Goal: Information Seeking & Learning: Learn about a topic

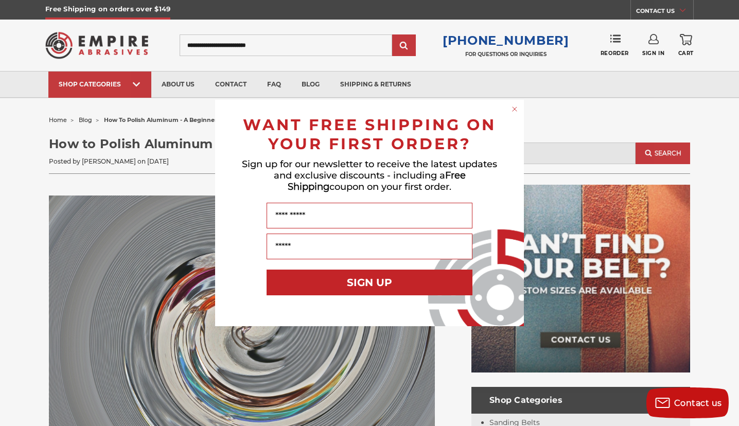
click at [514, 108] on circle "Close dialog" at bounding box center [515, 109] width 10 height 10
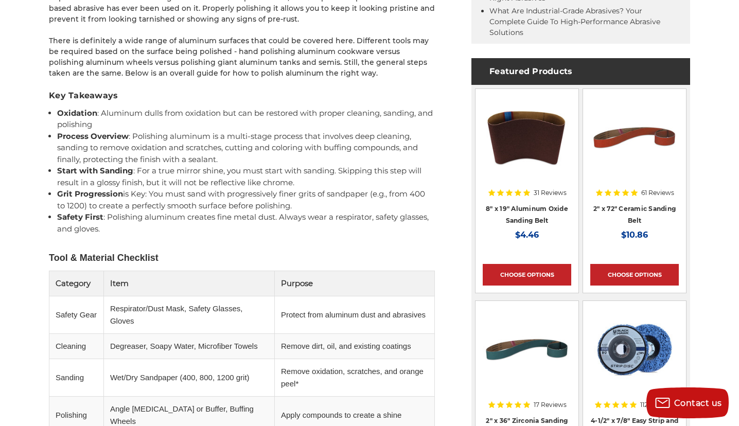
scroll to position [627, 0]
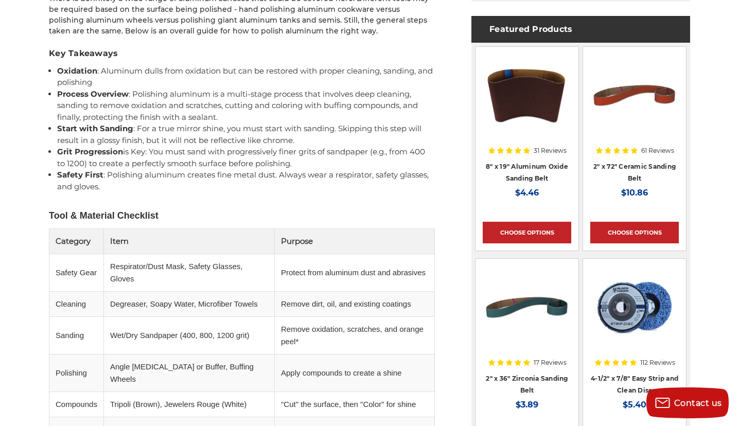
click at [91, 128] on b "Start with Sanding" at bounding box center [95, 128] width 76 height 10
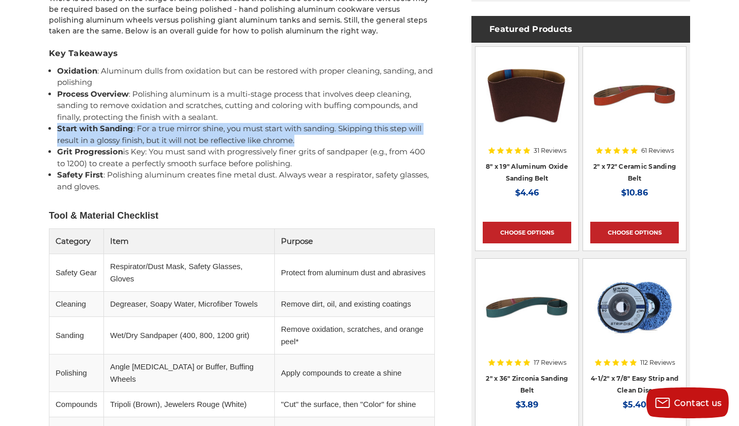
click at [91, 128] on b "Start with Sanding" at bounding box center [95, 128] width 76 height 10
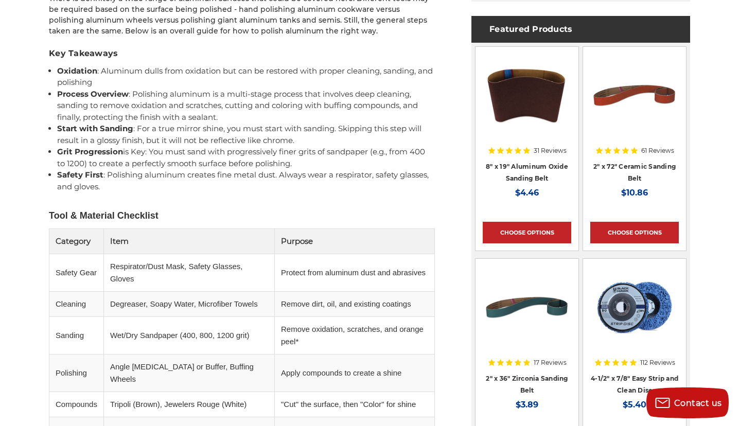
click at [122, 137] on li "Start with Sanding : For a true mirror shine, you must start with sanding. Skip…" at bounding box center [246, 134] width 378 height 23
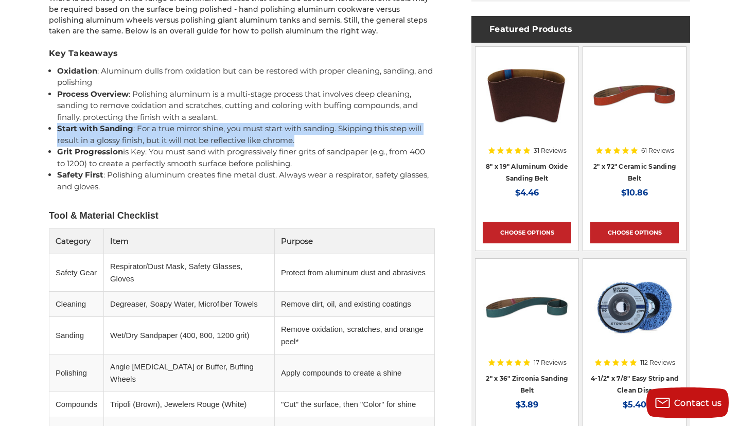
click at [122, 137] on li "Start with Sanding : For a true mirror shine, you must start with sanding. Skip…" at bounding box center [246, 134] width 378 height 23
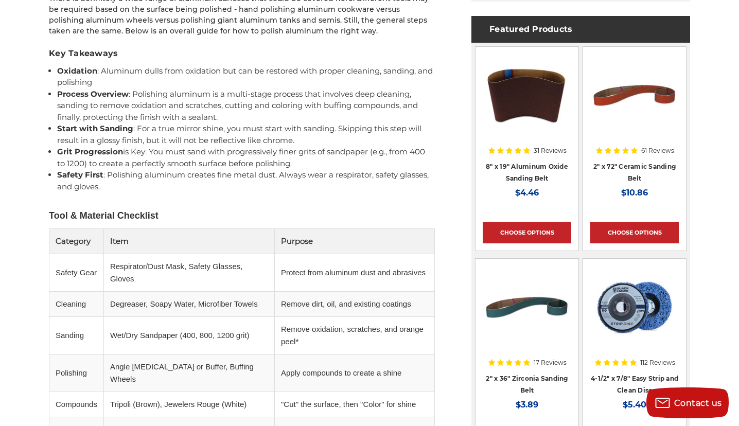
click at [122, 137] on li "Start with Sanding : For a true mirror shine, you must start with sanding. Skip…" at bounding box center [246, 134] width 378 height 23
click at [152, 143] on li "Start with Sanding : For a true mirror shine, you must start with sanding. Skip…" at bounding box center [246, 134] width 378 height 23
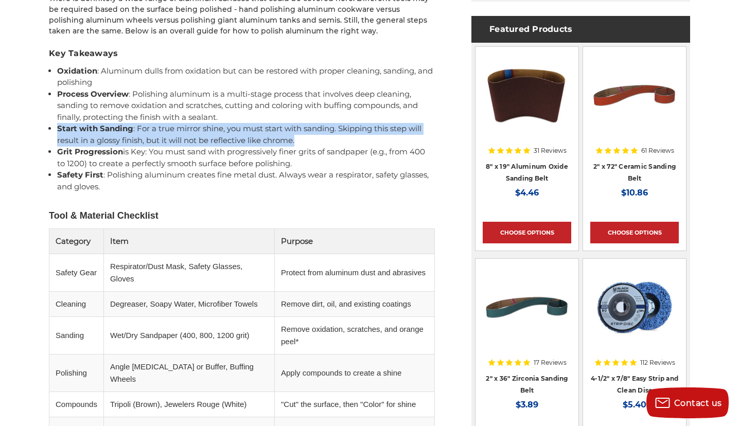
click at [152, 143] on li "Start with Sanding : For a true mirror shine, you must start with sanding. Skip…" at bounding box center [246, 134] width 378 height 23
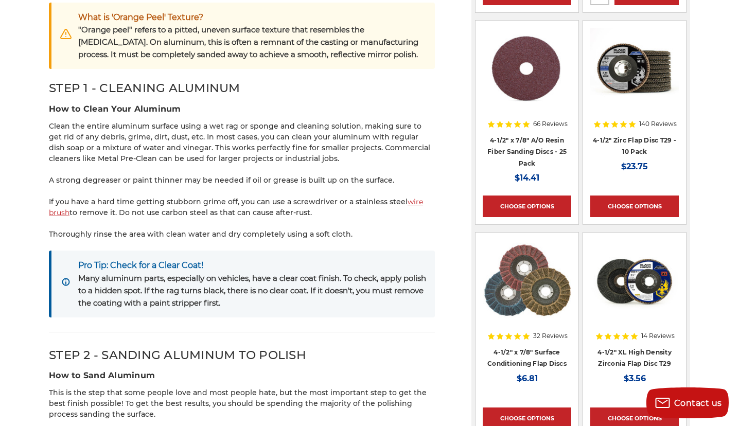
scroll to position [1104, 0]
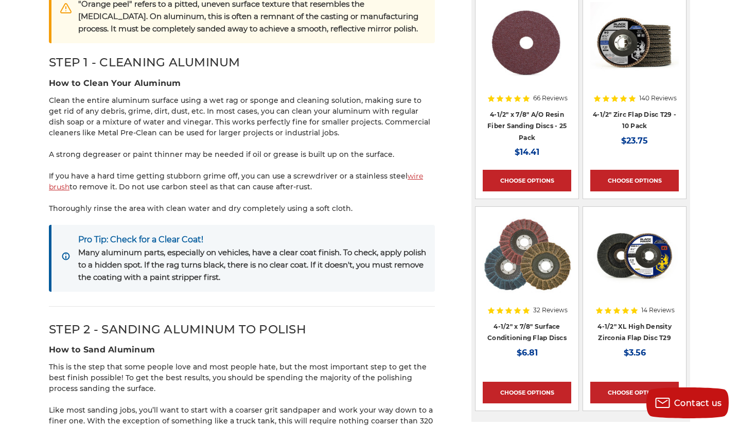
click at [137, 102] on p "Clean the entire aluminum surface using a wet rag or sponge and cleaning soluti…" at bounding box center [242, 116] width 386 height 43
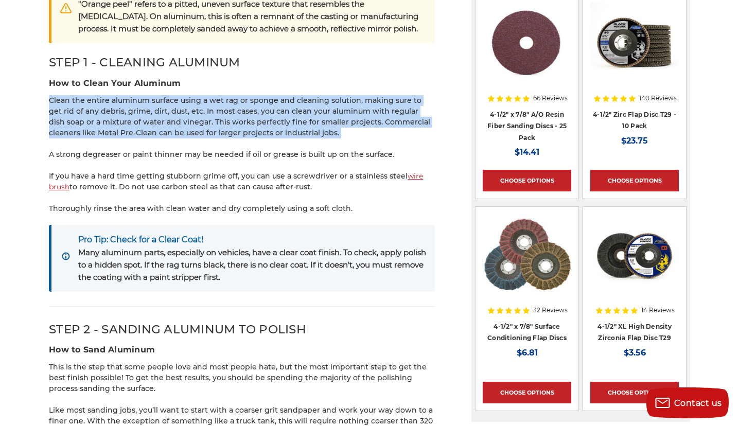
click at [137, 102] on p "Clean the entire aluminum surface using a wet rag or sponge and cleaning soluti…" at bounding box center [242, 116] width 386 height 43
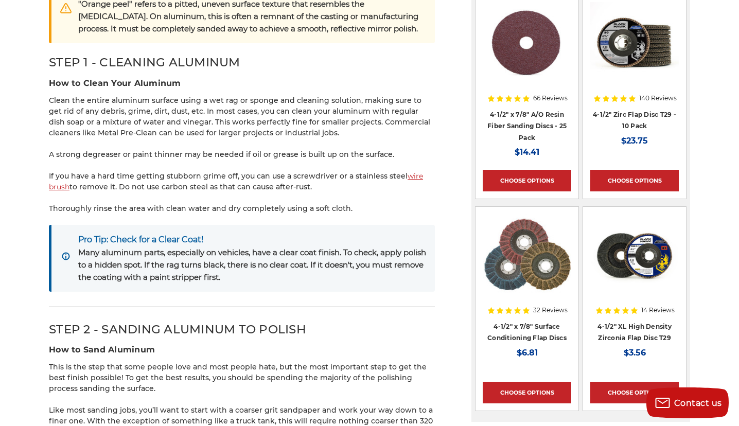
click at [142, 106] on p "Clean the entire aluminum surface using a wet rag or sponge and cleaning soluti…" at bounding box center [242, 116] width 386 height 43
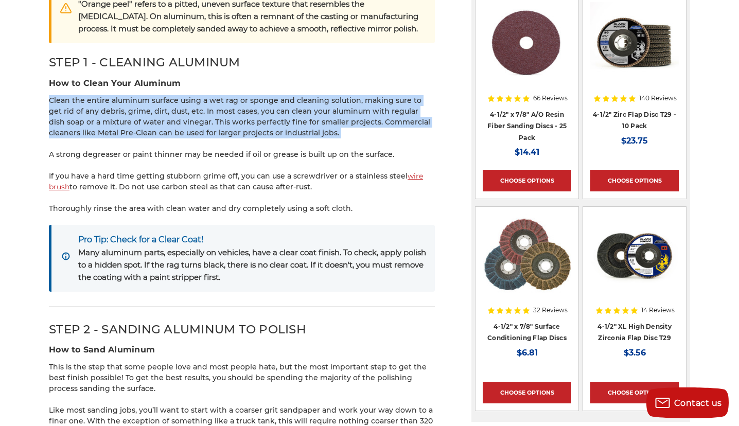
click at [142, 106] on p "Clean the entire aluminum surface using a wet rag or sponge and cleaning soluti…" at bounding box center [242, 116] width 386 height 43
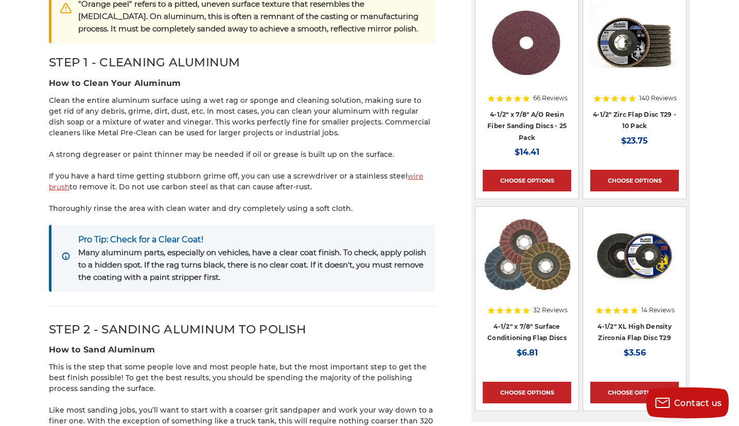
click at [98, 106] on p "Clean the entire aluminum surface using a wet rag or sponge and cleaning soluti…" at bounding box center [242, 116] width 386 height 43
click at [116, 112] on p "Clean the entire aluminum surface using a wet rag or sponge and cleaning soluti…" at bounding box center [242, 116] width 386 height 43
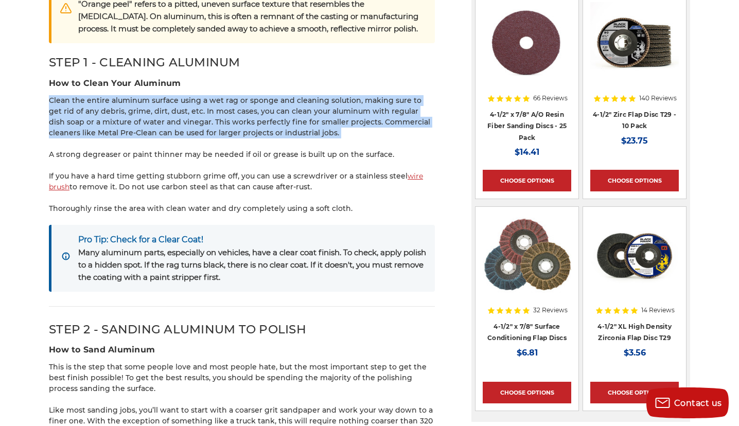
click at [116, 112] on p "Clean the entire aluminum surface using a wet rag or sponge and cleaning soluti…" at bounding box center [242, 116] width 386 height 43
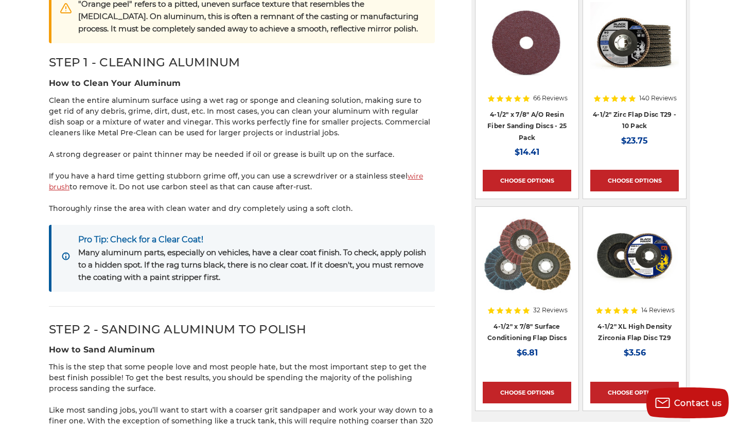
click at [128, 118] on p "Clean the entire aluminum surface using a wet rag or sponge and cleaning soluti…" at bounding box center [242, 116] width 386 height 43
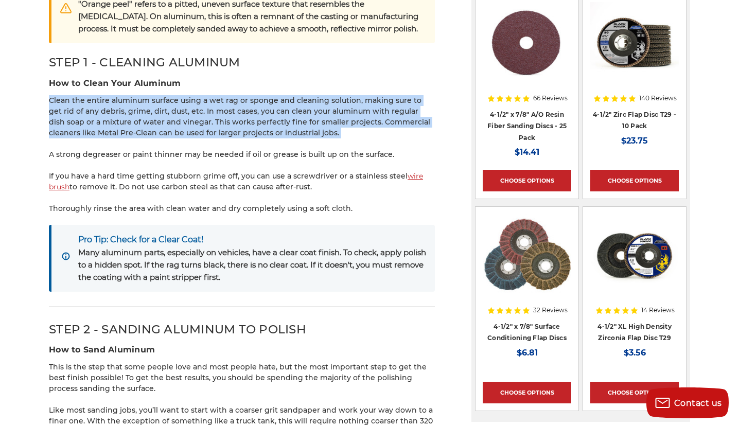
click at [128, 118] on p "Clean the entire aluminum surface using a wet rag or sponge and cleaning soluti…" at bounding box center [242, 116] width 386 height 43
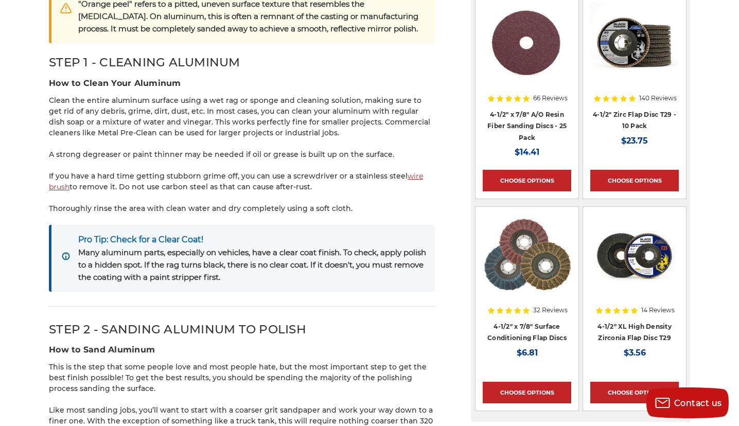
click at [137, 118] on p "Clean the entire aluminum surface using a wet rag or sponge and cleaning soluti…" at bounding box center [242, 116] width 386 height 43
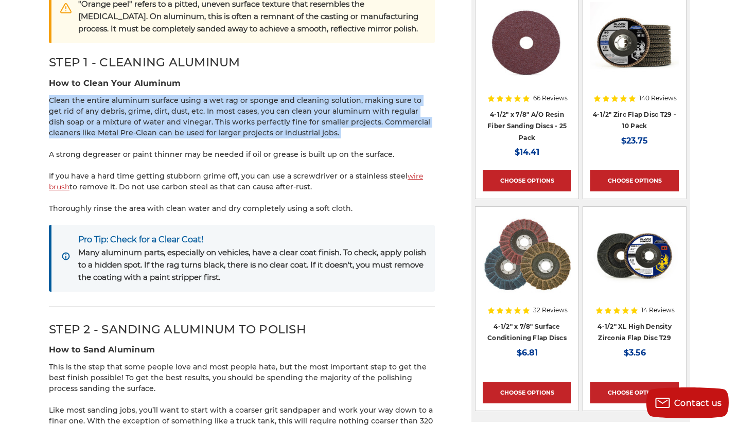
click at [137, 118] on p "Clean the entire aluminum surface using a wet rag or sponge and cleaning soluti…" at bounding box center [242, 116] width 386 height 43
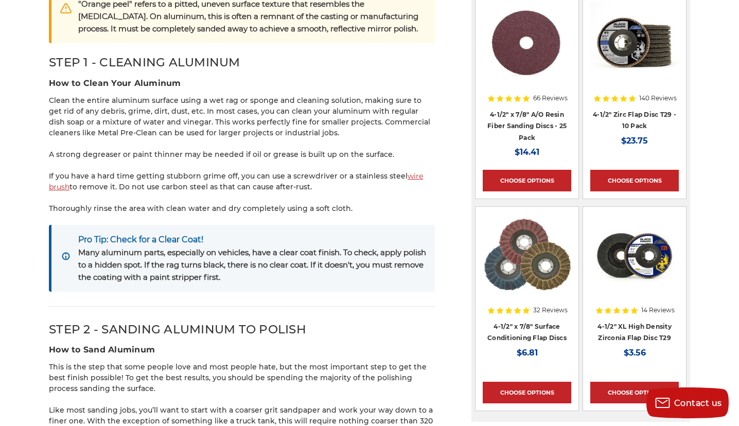
click at [141, 121] on p "Clean the entire aluminum surface using a wet rag or sponge and cleaning soluti…" at bounding box center [242, 116] width 386 height 43
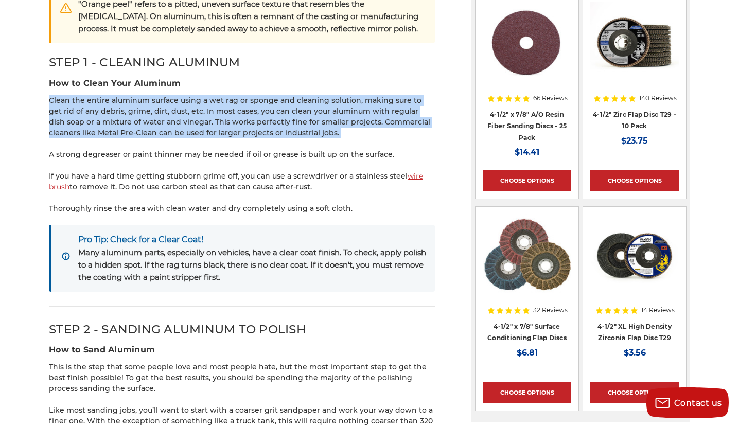
click at [141, 121] on p "Clean the entire aluminum surface using a wet rag or sponge and cleaning soluti…" at bounding box center [242, 116] width 386 height 43
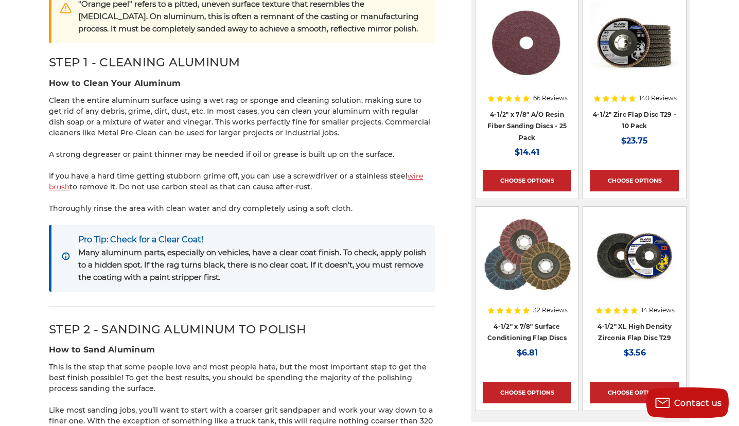
click at [150, 124] on p "Clean the entire aluminum surface using a wet rag or sponge and cleaning soluti…" at bounding box center [242, 116] width 386 height 43
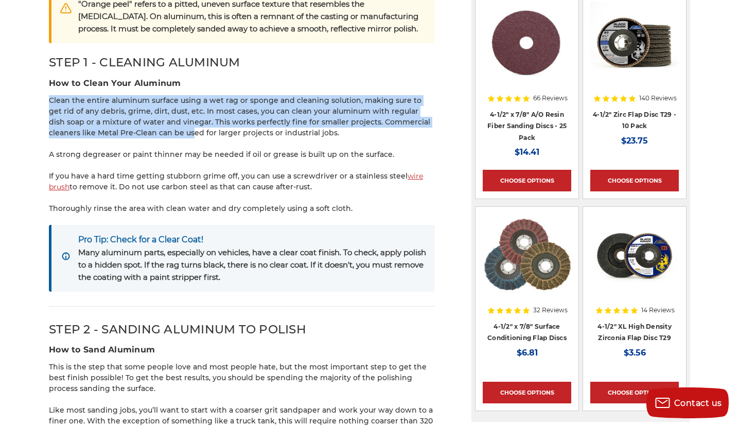
drag, startPoint x: 115, startPoint y: 82, endPoint x: 145, endPoint y: 117, distance: 46.0
click at [145, 117] on p "Clean the entire aluminum surface using a wet rag or sponge and cleaning soluti…" at bounding box center [242, 116] width 386 height 43
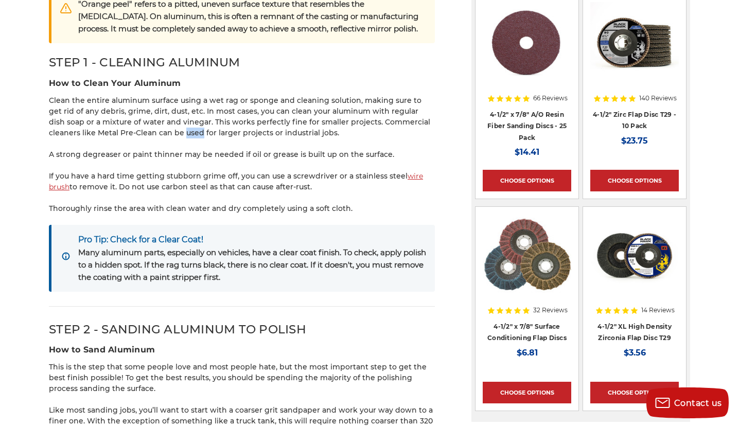
click at [145, 117] on p "Clean the entire aluminum surface using a wet rag or sponge and cleaning soluti…" at bounding box center [242, 116] width 386 height 43
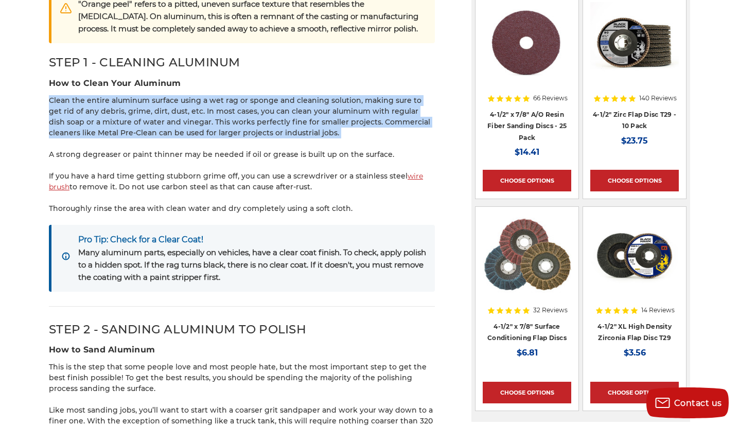
click at [145, 117] on p "Clean the entire aluminum surface using a wet rag or sponge and cleaning soluti…" at bounding box center [242, 116] width 386 height 43
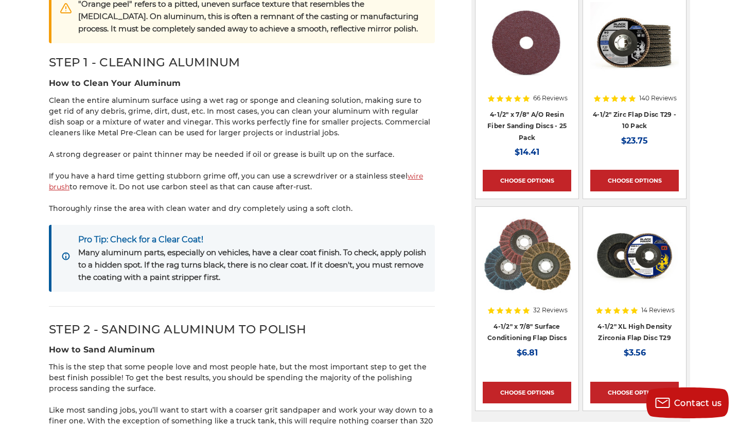
drag, startPoint x: 180, startPoint y: 152, endPoint x: 132, endPoint y: 129, distance: 53.6
click at [148, 149] on p "A strong degreaser or paint thinner may be needed if oil or grease is built up …" at bounding box center [242, 154] width 386 height 11
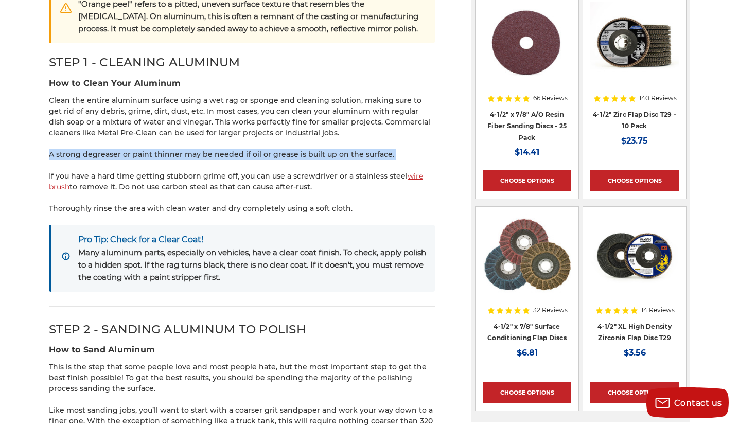
click at [148, 149] on p "A strong degreaser or paint thinner may be needed if oil or grease is built up …" at bounding box center [242, 154] width 386 height 11
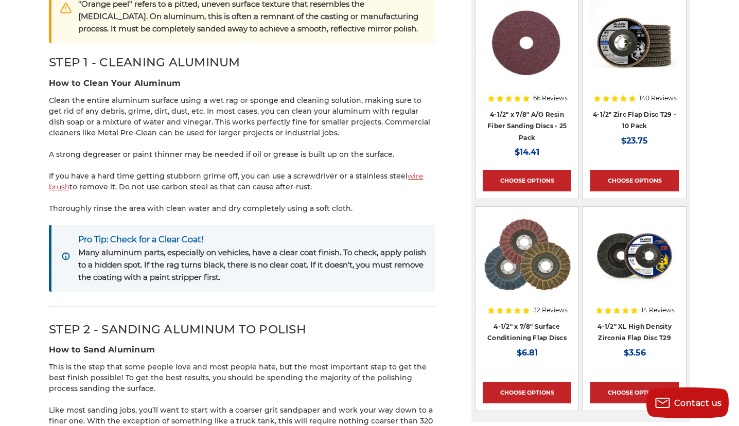
click at [105, 171] on p "If you have a hard time getting stubborn grime off, you can use a screwdriver o…" at bounding box center [242, 182] width 386 height 22
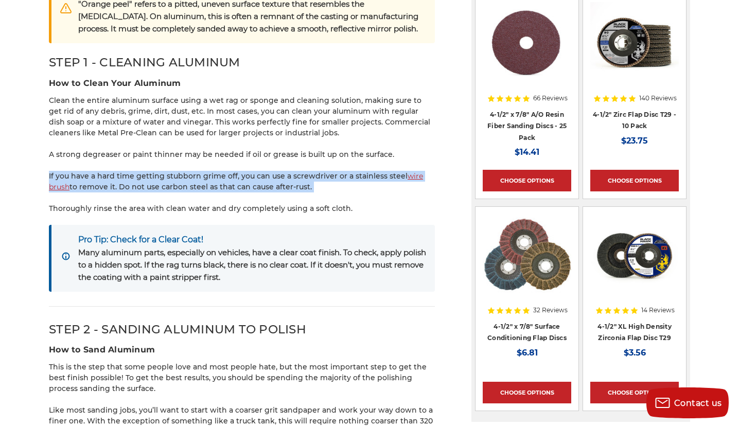
click at [105, 171] on p "If you have a hard time getting stubborn grime off, you can use a screwdriver o…" at bounding box center [242, 182] width 386 height 22
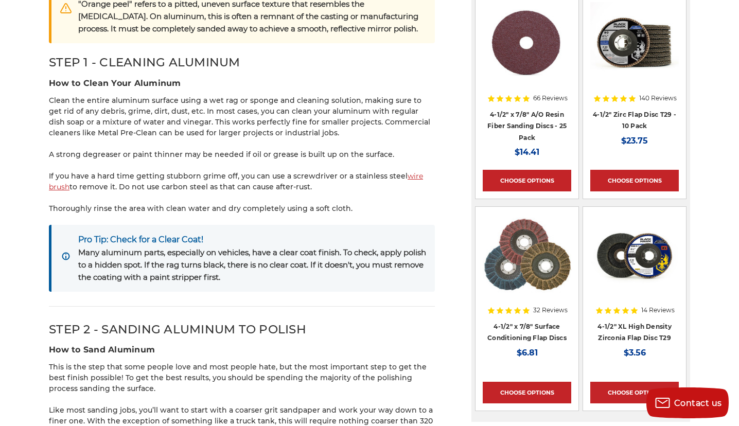
click at [128, 174] on p "If you have a hard time getting stubborn grime off, you can use a screwdriver o…" at bounding box center [242, 182] width 386 height 22
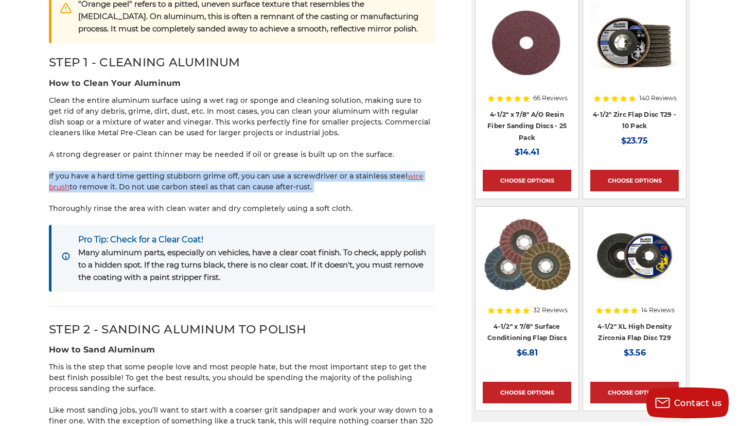
click at [128, 174] on p "If you have a hard time getting stubborn grime off, you can use a screwdriver o…" at bounding box center [242, 182] width 386 height 22
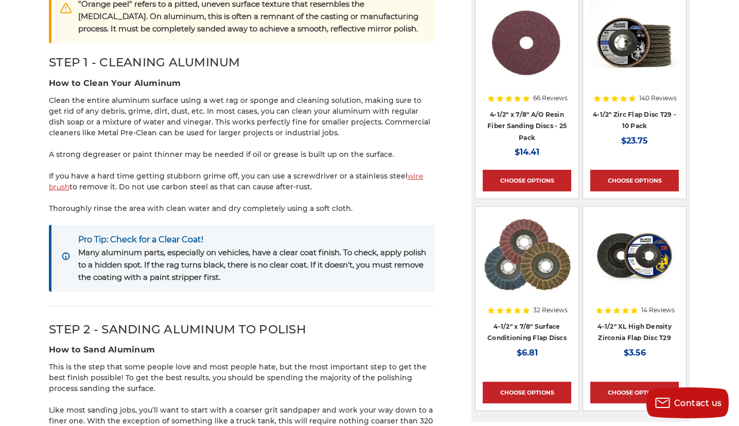
click at [143, 203] on p "Thoroughly rinse the area with clean water and dry completely using a soft clot…" at bounding box center [242, 208] width 386 height 11
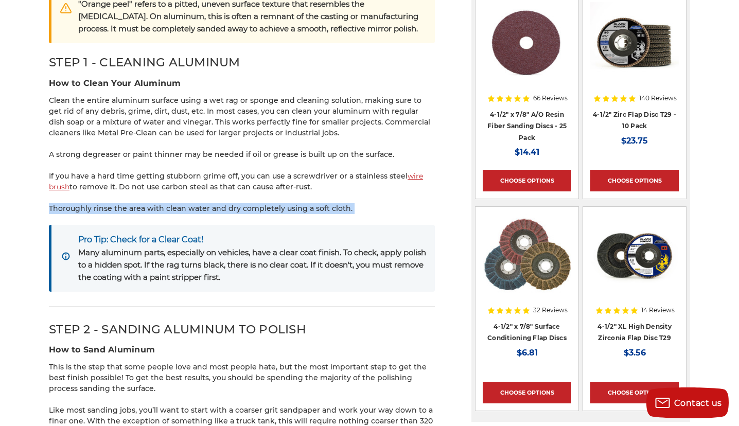
click at [143, 203] on p "Thoroughly rinse the area with clean water and dry completely using a soft clot…" at bounding box center [242, 208] width 386 height 11
click at [166, 203] on p "Thoroughly rinse the area with clean water and dry completely using a soft clot…" at bounding box center [242, 208] width 386 height 11
click at [154, 203] on p "Thoroughly rinse the area with clean water and dry completely using a soft clot…" at bounding box center [242, 208] width 386 height 11
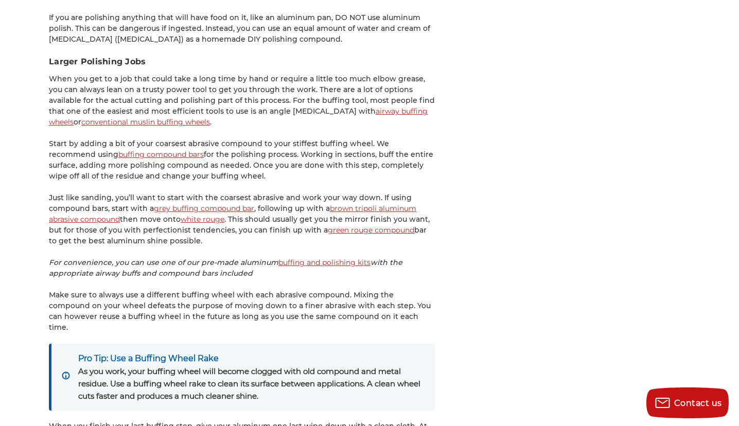
scroll to position [2189, 0]
click at [321, 107] on link "airway buffing wheels" at bounding box center [238, 117] width 379 height 20
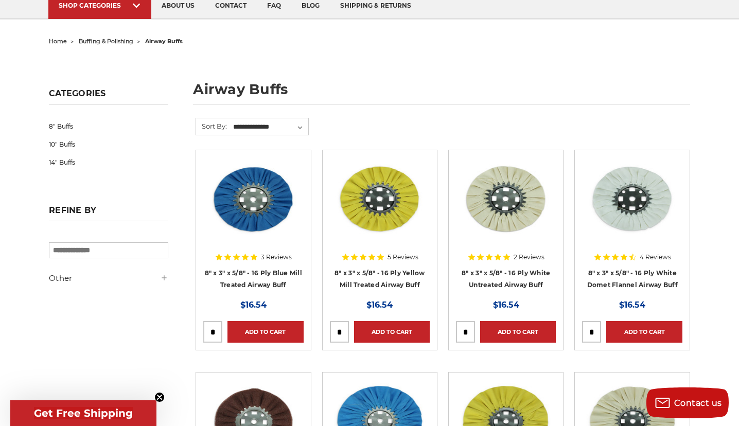
scroll to position [84, 0]
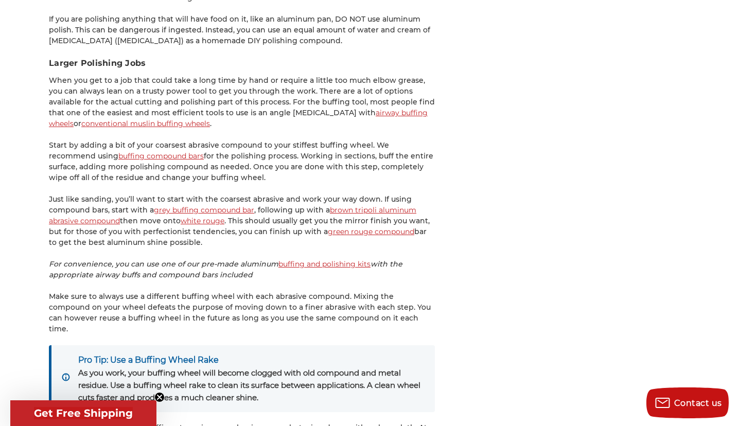
click at [129, 151] on link "buffing compound bars" at bounding box center [160, 155] width 85 height 9
